Goal: Task Accomplishment & Management: Complete application form

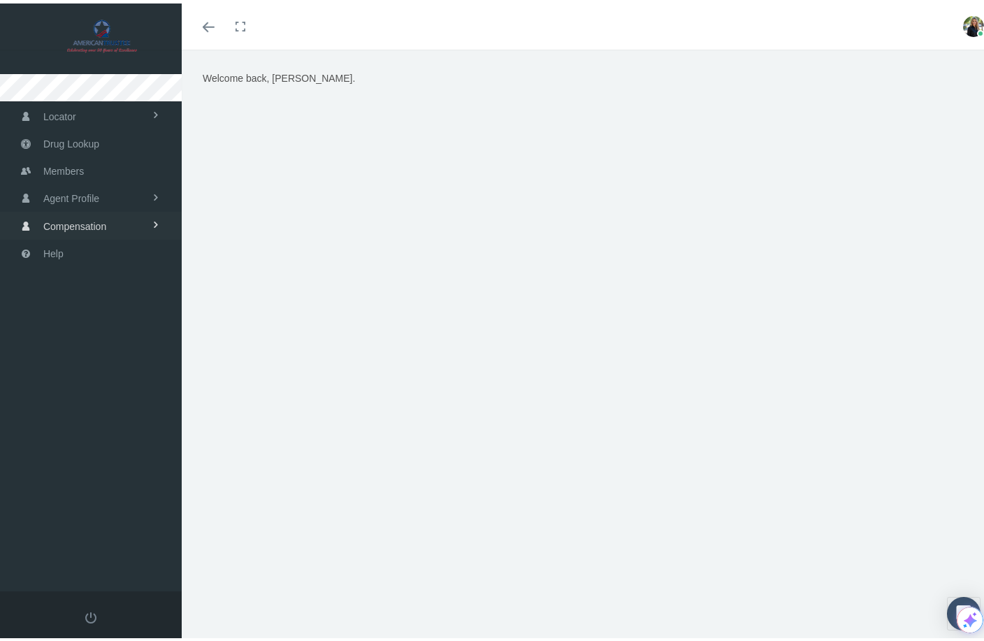
click at [102, 221] on span "Compensation" at bounding box center [74, 223] width 63 height 27
click at [145, 193] on link "Agent Profile" at bounding box center [91, 194] width 182 height 27
click at [59, 160] on span "Members" at bounding box center [63, 167] width 41 height 27
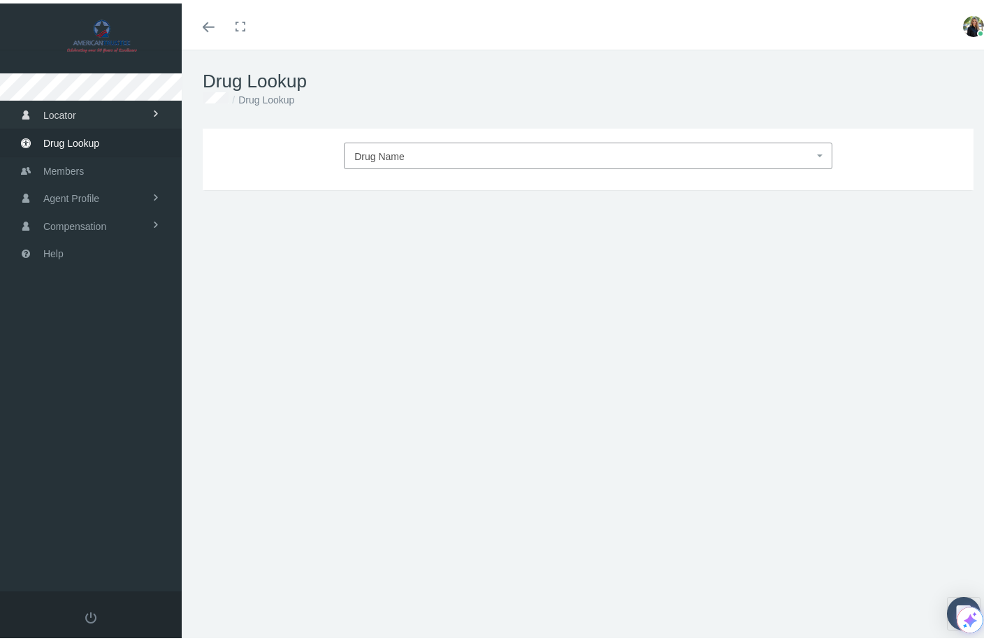
click at [67, 108] on span "Locator" at bounding box center [59, 112] width 33 height 27
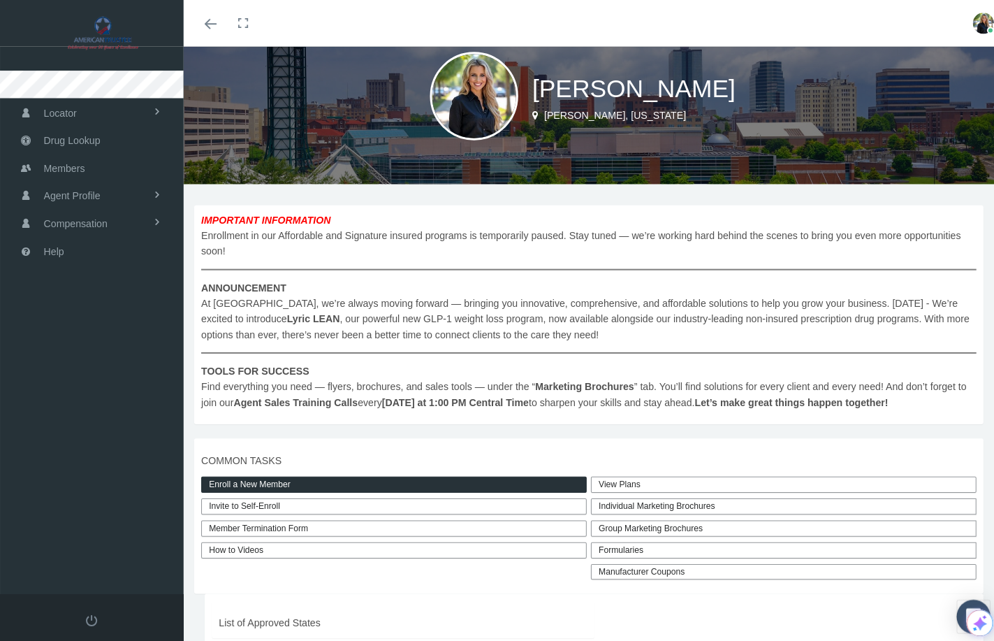
scroll to position [57, 0]
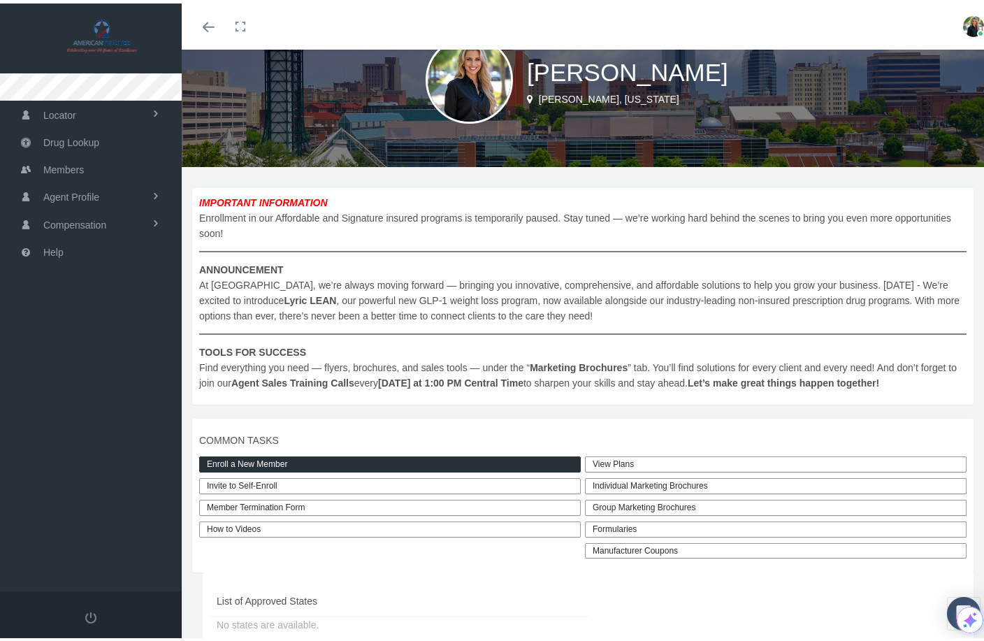
click at [295, 483] on link "Invite to Self-Enroll" at bounding box center [389, 482] width 381 height 16
type input "[URL][DOMAIN_NAME]"
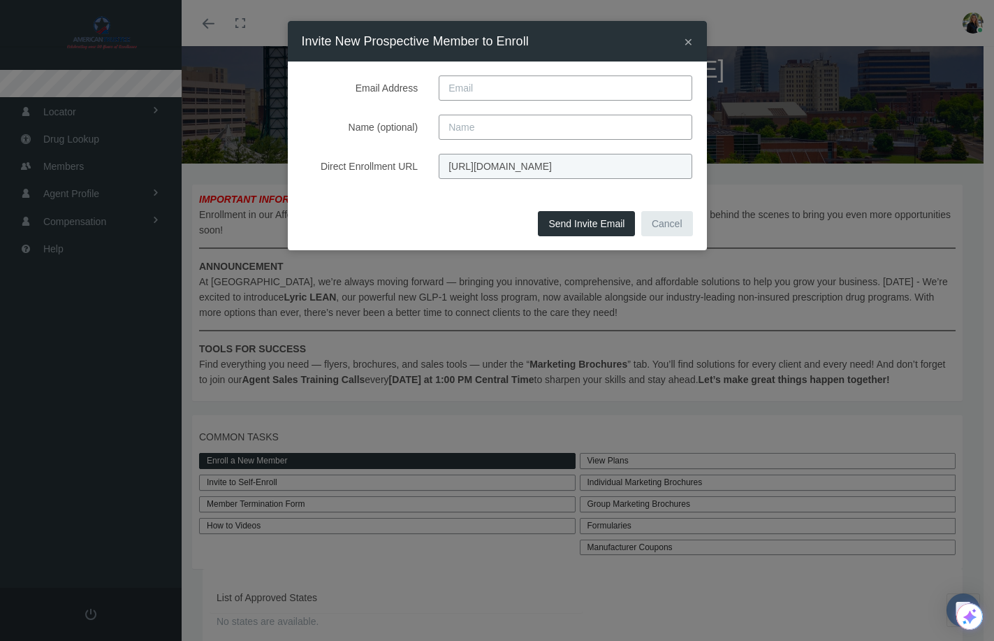
click at [489, 85] on input "Email Address" at bounding box center [566, 87] width 254 height 25
click at [460, 124] on input "Name (optional)" at bounding box center [566, 127] width 254 height 25
drag, startPoint x: 449, startPoint y: 166, endPoint x: 800, endPoint y: 177, distance: 350.9
click at [800, 177] on div "× Invite New Prospective Member to Enroll Email Address Name (optional) Direct …" at bounding box center [497, 320] width 994 height 641
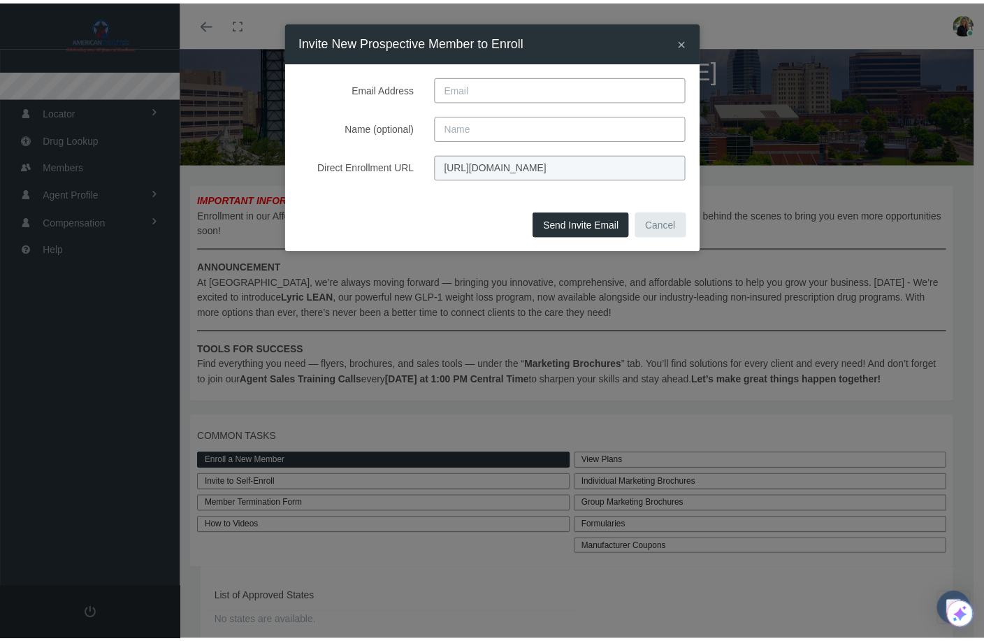
scroll to position [0, 0]
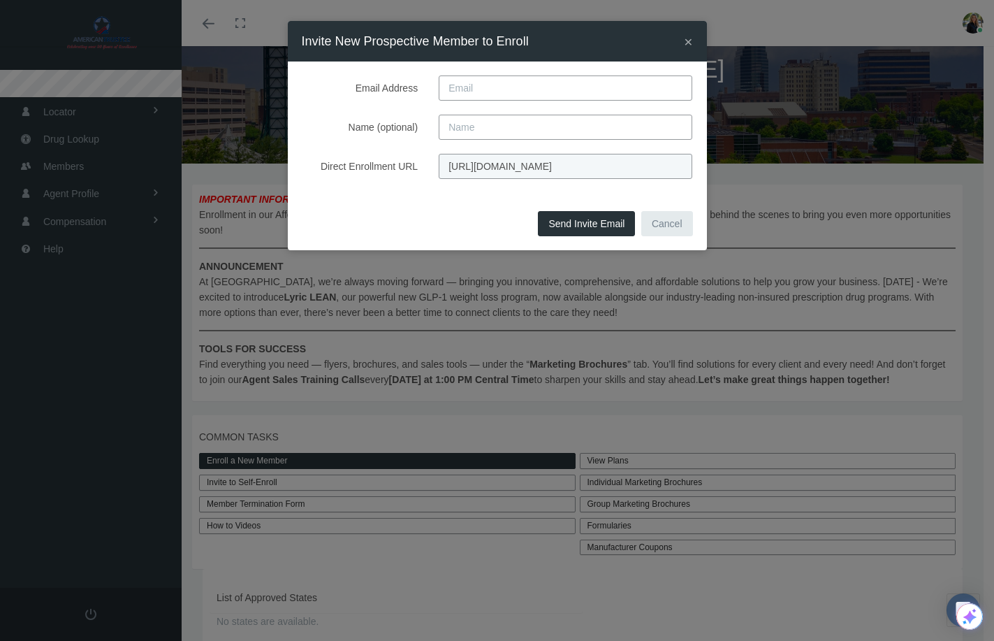
click at [690, 44] on span "×" at bounding box center [688, 42] width 8 height 16
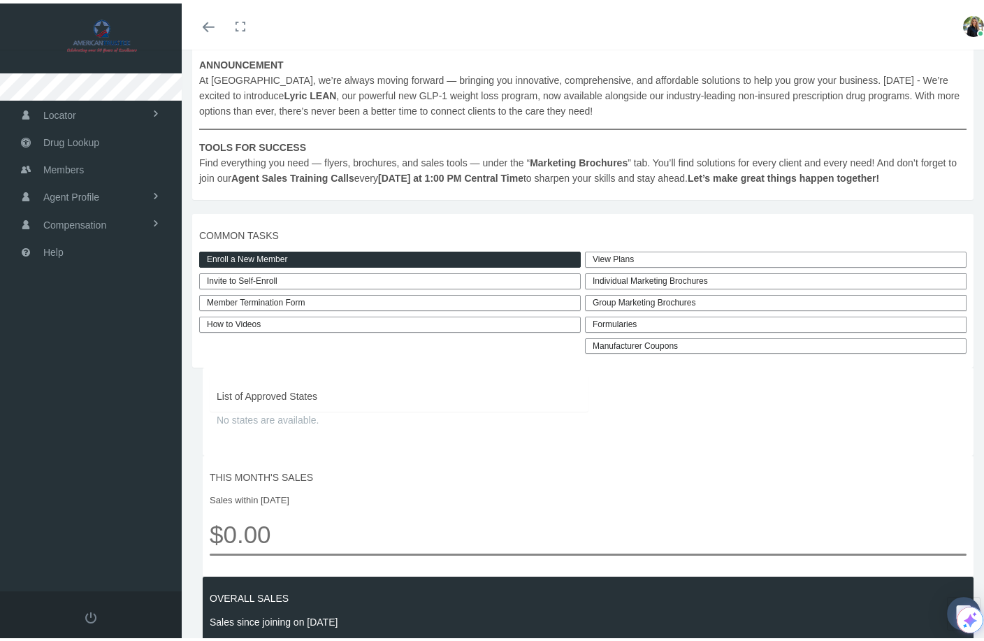
scroll to position [73, 0]
